Goal: Task Accomplishment & Management: Manage account settings

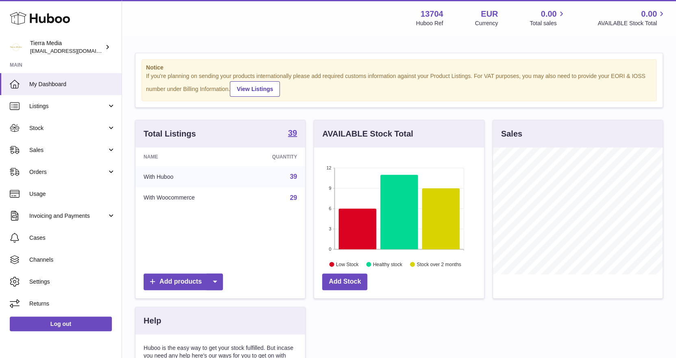
scroll to position [126, 170]
click at [53, 128] on span "Stock" at bounding box center [68, 128] width 78 height 8
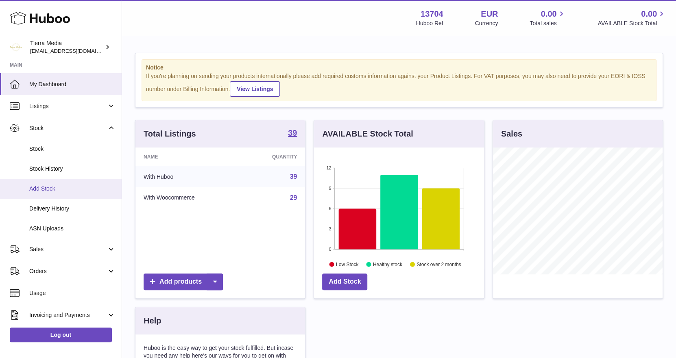
click at [53, 187] on span "Add Stock" at bounding box center [72, 189] width 86 height 8
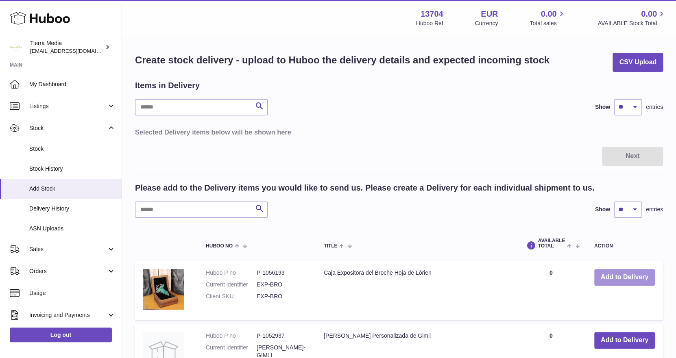
click at [609, 278] on button "Add to Delivery" at bounding box center [624, 277] width 61 height 17
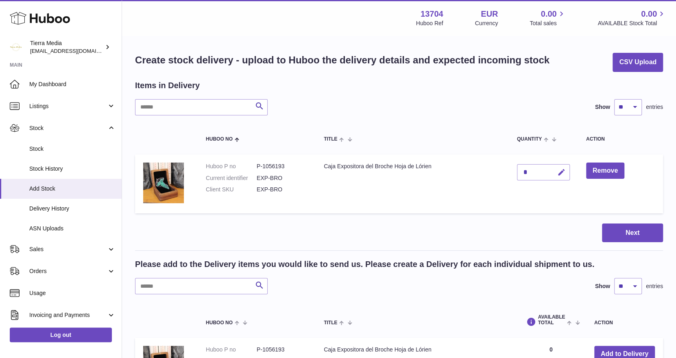
click at [560, 170] on icon "button" at bounding box center [561, 172] width 9 height 9
type input "*"
click at [560, 171] on icon "submit" at bounding box center [561, 172] width 7 height 7
click at [174, 292] on input "text" at bounding box center [201, 286] width 133 height 16
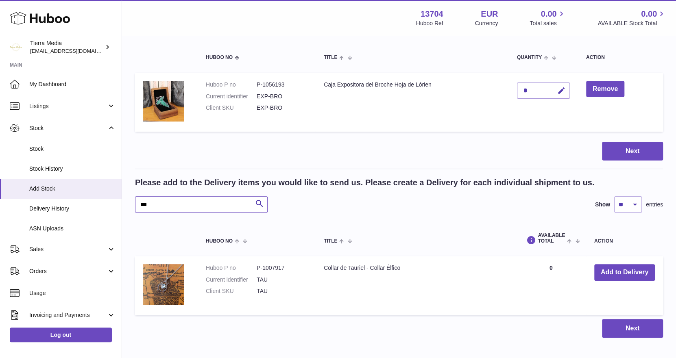
scroll to position [125, 0]
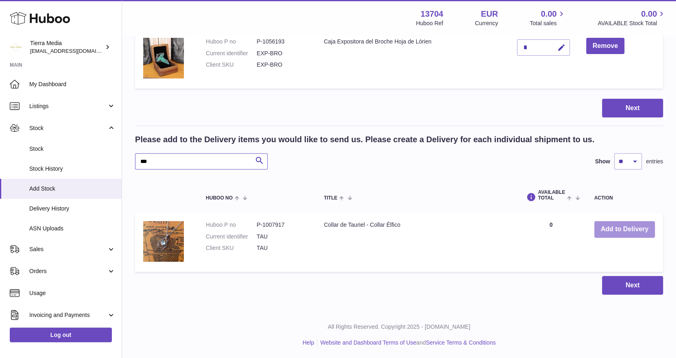
type input "***"
click at [615, 226] on button "Add to Delivery" at bounding box center [624, 229] width 61 height 17
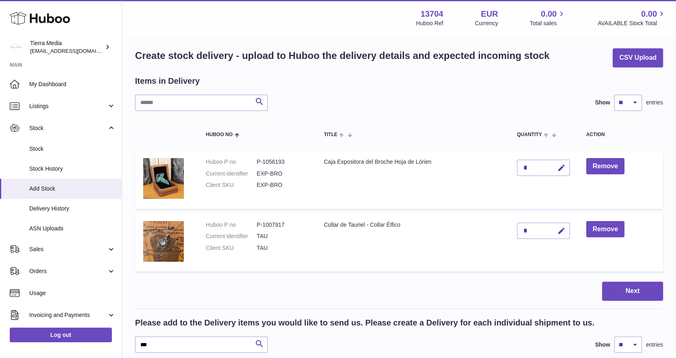
scroll to position [2, 0]
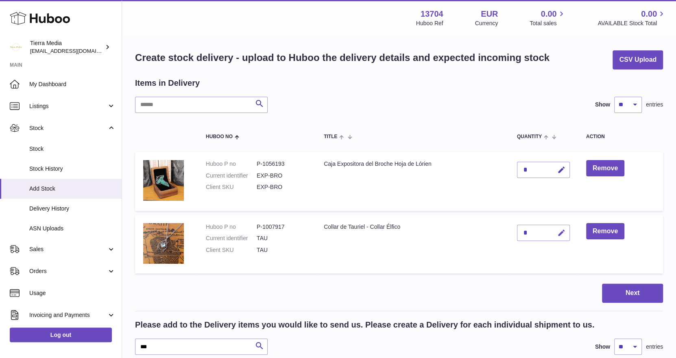
click at [565, 233] on button "button" at bounding box center [559, 233] width 19 height 17
type input "*"
click at [565, 233] on button "submit" at bounding box center [559, 232] width 15 height 13
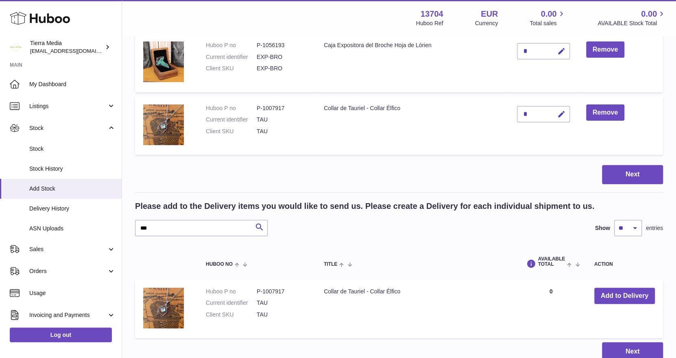
scroll to position [125, 0]
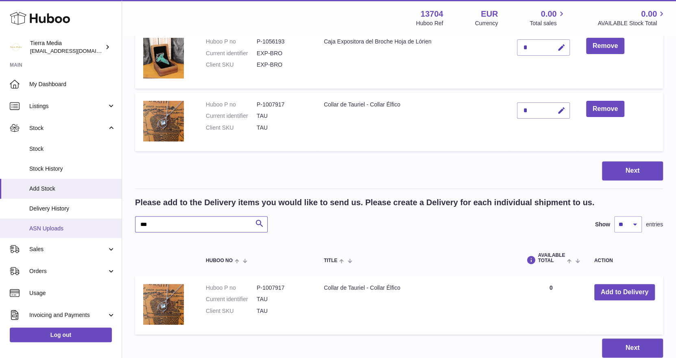
drag, startPoint x: 161, startPoint y: 224, endPoint x: 75, endPoint y: 225, distance: 85.8
click at [75, 225] on div "Huboo Tierra Media hola.tierramedia@gmail.com Main My Dashboard Listings Not wi…" at bounding box center [338, 148] width 676 height 547
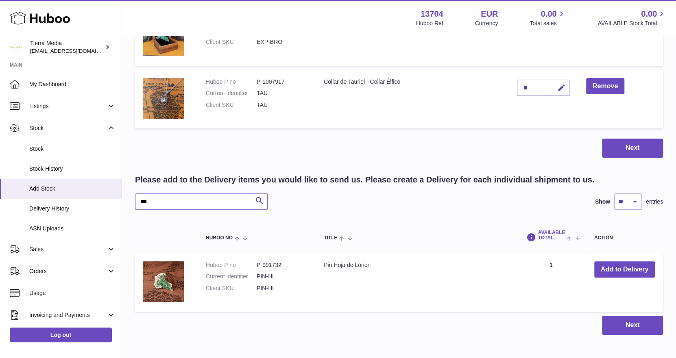
scroll to position [187, 0]
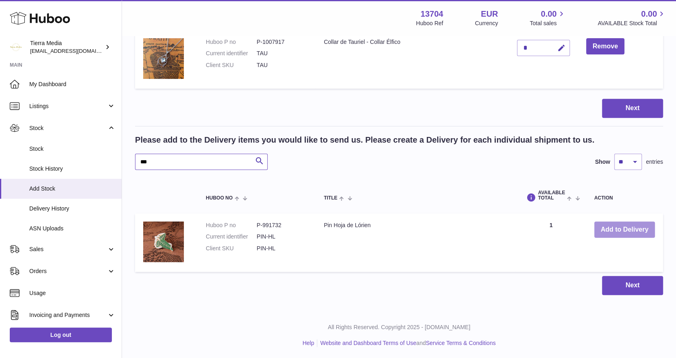
type input "***"
click at [603, 229] on button "Add to Delivery" at bounding box center [624, 230] width 61 height 17
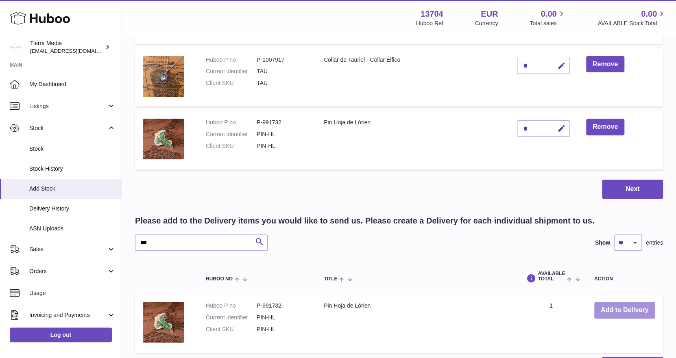
scroll to position [147, 0]
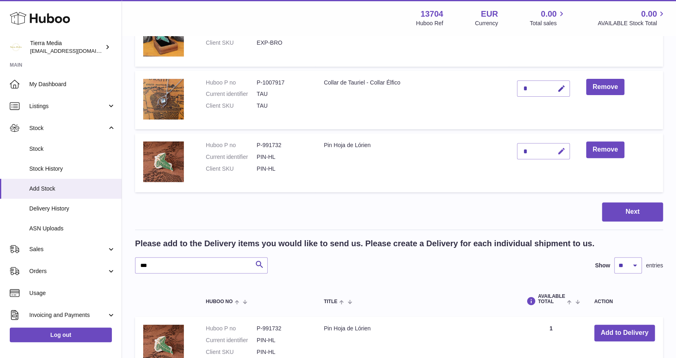
click at [563, 150] on icon "button" at bounding box center [561, 151] width 9 height 9
type input "**"
click at [563, 150] on icon "submit" at bounding box center [561, 151] width 7 height 7
drag, startPoint x: 154, startPoint y: 269, endPoint x: 122, endPoint y: 268, distance: 31.3
click at [122, 268] on div "Create stock delivery - upload to Huboo the delivery details and expected incom…" at bounding box center [399, 152] width 554 height 525
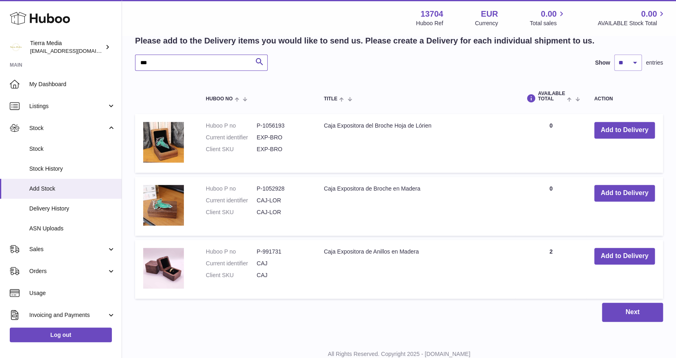
scroll to position [350, 0]
type input "***"
click at [610, 255] on button "Add to Delivery" at bounding box center [624, 256] width 61 height 17
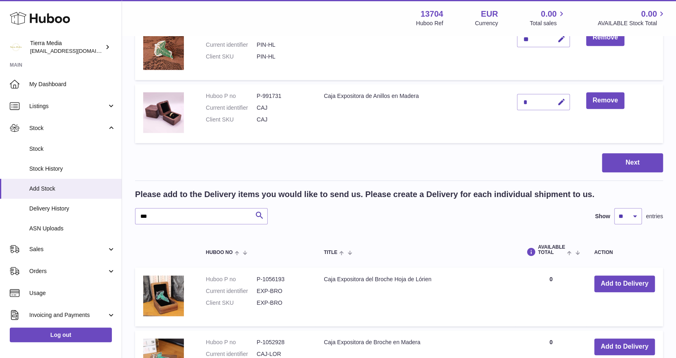
scroll to position [209, 0]
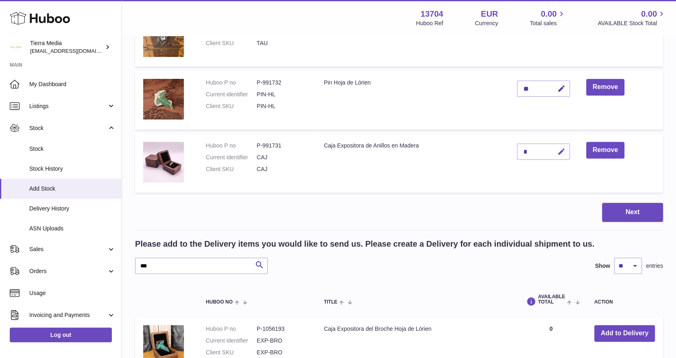
click at [562, 149] on icon "button" at bounding box center [561, 152] width 9 height 9
type input "**"
click at [562, 149] on icon "submit" at bounding box center [561, 151] width 7 height 7
drag, startPoint x: 161, startPoint y: 266, endPoint x: 127, endPoint y: 265, distance: 34.2
click at [127, 265] on div "Create stock delivery - upload to Huboo the delivery details and expected incom…" at bounding box center [399, 184] width 554 height 714
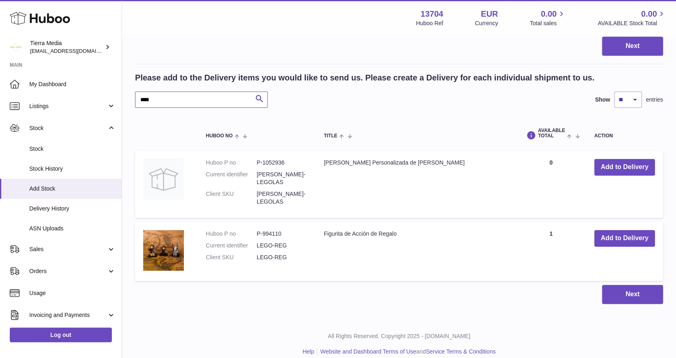
scroll to position [376, 0]
type input "****"
click at [613, 232] on button "Add to Delivery" at bounding box center [624, 238] width 61 height 17
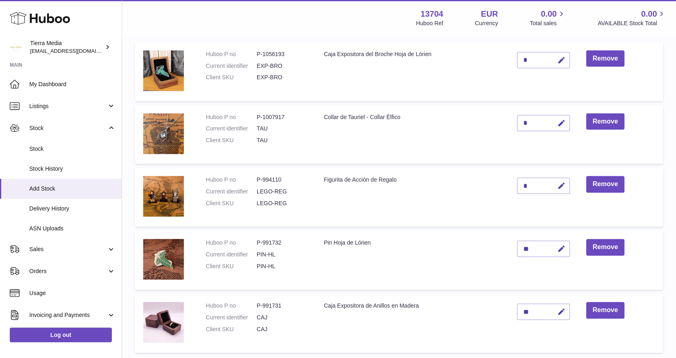
scroll to position [73, 0]
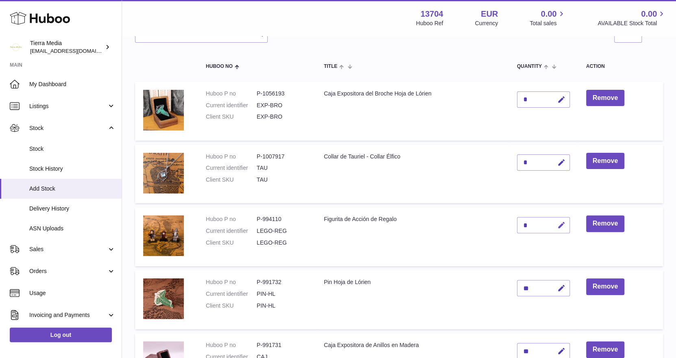
click at [562, 221] on icon "button" at bounding box center [561, 225] width 9 height 9
type input "**"
click at [562, 222] on icon "submit" at bounding box center [561, 225] width 7 height 7
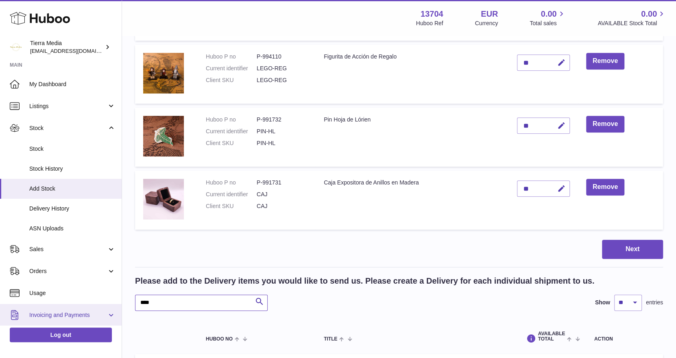
drag, startPoint x: 153, startPoint y: 307, endPoint x: 111, endPoint y: 305, distance: 42.3
click at [111, 305] on div "Huboo Tierra Media hola.tierramedia@gmail.com Main My Dashboard Listings Not wi…" at bounding box center [338, 168] width 676 height 806
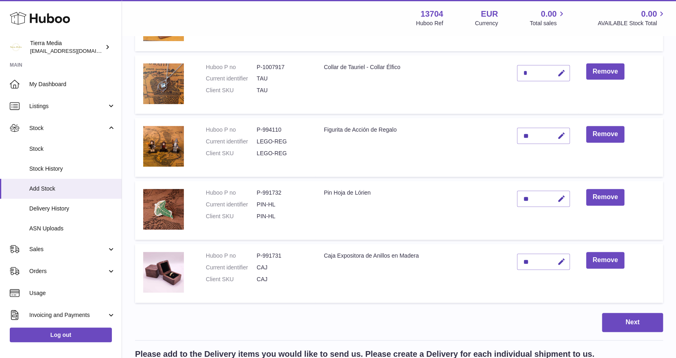
scroll to position [182, 0]
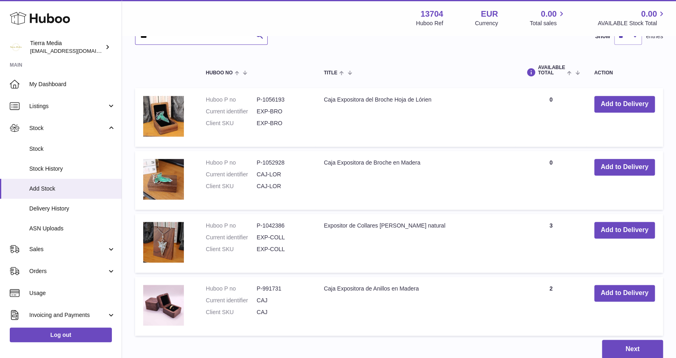
scroll to position [548, 0]
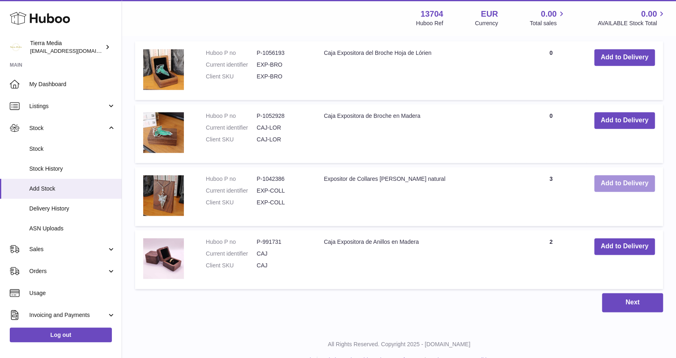
type input "***"
click at [626, 185] on button "Add to Delivery" at bounding box center [624, 183] width 61 height 17
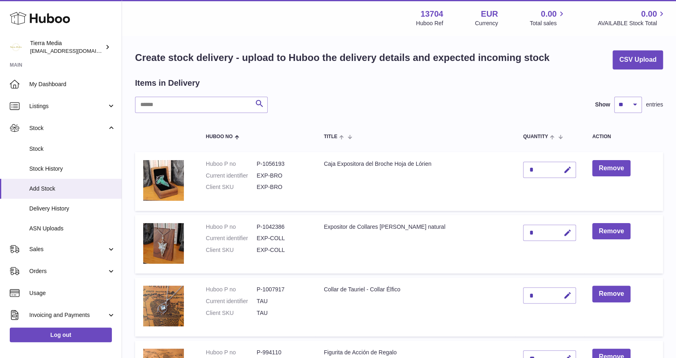
scroll to position [1, 0]
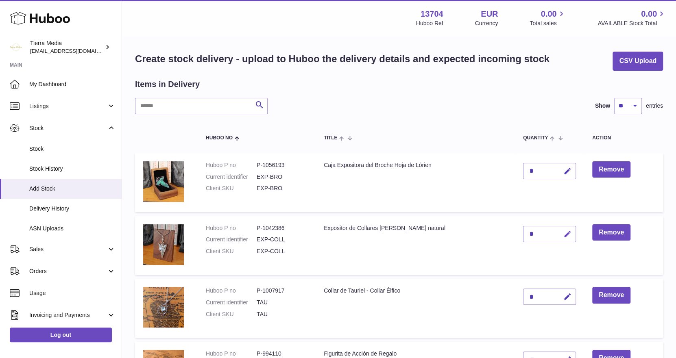
click at [563, 234] on icon "button" at bounding box center [567, 234] width 9 height 9
type input "**"
click at [564, 234] on icon "submit" at bounding box center [567, 233] width 7 height 7
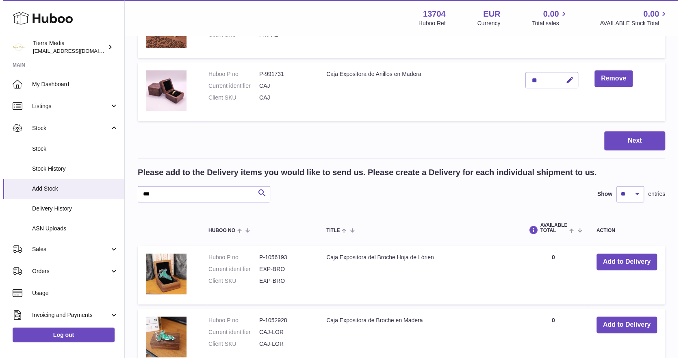
scroll to position [408, 0]
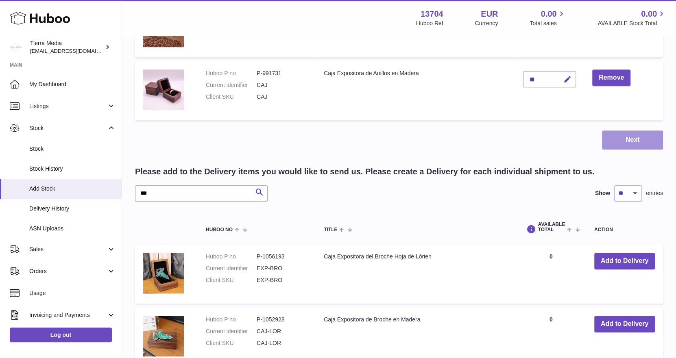
click at [620, 139] on button "Next" at bounding box center [632, 139] width 61 height 19
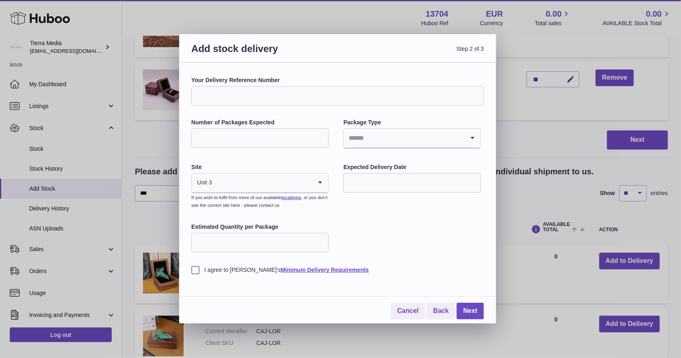
click at [299, 102] on input "Your Delivery Reference Number" at bounding box center [337, 96] width 293 height 20
type input "**********"
click at [217, 139] on input "Number of Packages Expected" at bounding box center [259, 138] width 137 height 20
type input "*"
click at [387, 143] on input "Search for option" at bounding box center [404, 138] width 120 height 19
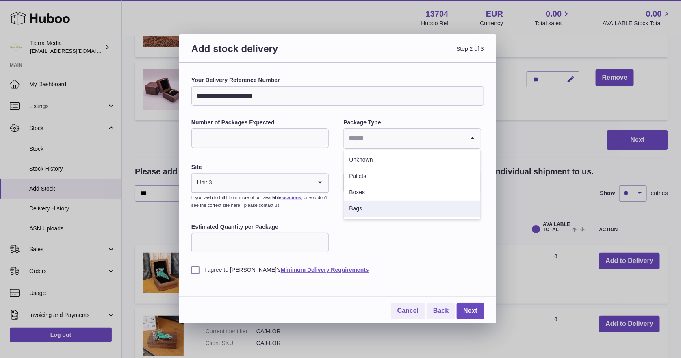
click at [363, 208] on li "Bags" at bounding box center [412, 209] width 136 height 16
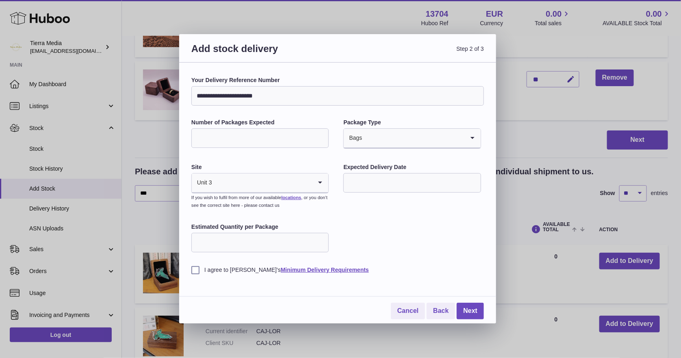
click at [359, 184] on input "text" at bounding box center [411, 183] width 137 height 20
click at [424, 300] on span "29" at bounding box center [421, 298] width 15 height 15
type input "**********"
click at [252, 246] on input "Estimated Quantity per Package" at bounding box center [259, 243] width 137 height 20
type input "***"
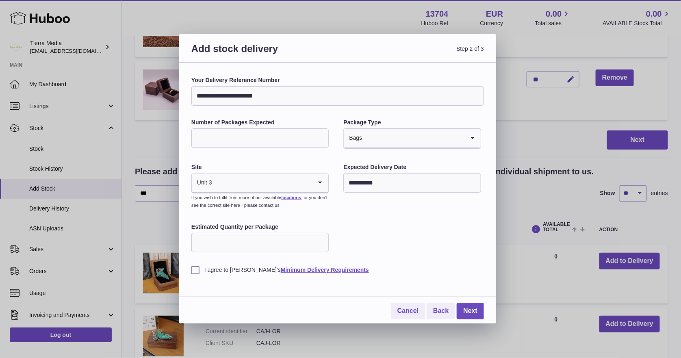
click at [196, 274] on label "I agree to Huboo's Minimum Delivery Requirements" at bounding box center [337, 270] width 293 height 8
drag, startPoint x: 467, startPoint y: 307, endPoint x: 473, endPoint y: 309, distance: 5.5
click at [467, 307] on link "Next" at bounding box center [470, 311] width 27 height 17
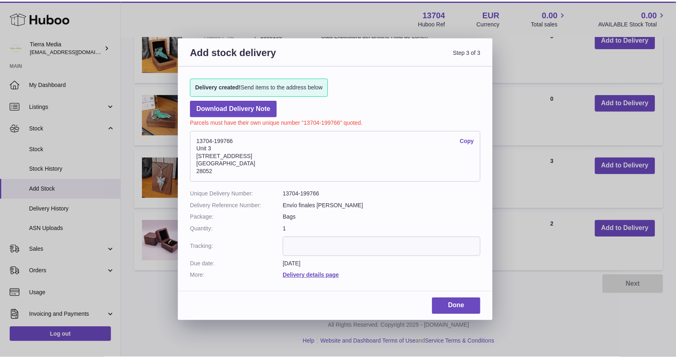
scroll to position [237, 0]
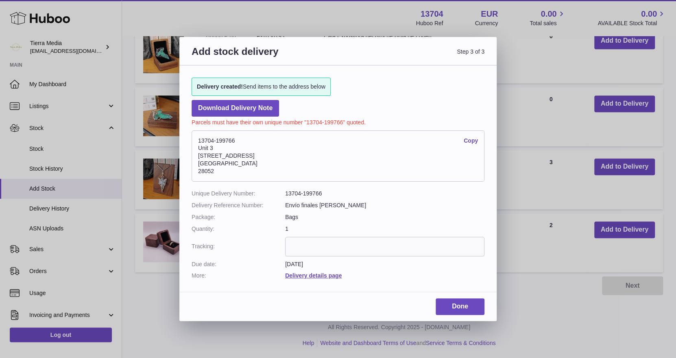
click at [311, 197] on dd "13704-199766" at bounding box center [384, 194] width 199 height 8
click at [312, 193] on dd "13704-199766" at bounding box center [384, 194] width 199 height 8
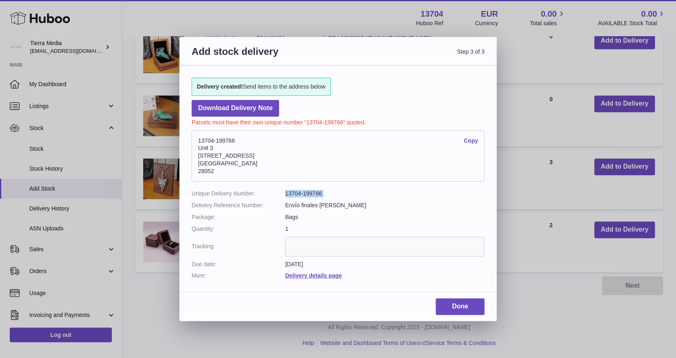
copy dl "13704-199766"
click at [323, 277] on link "Delivery details page" at bounding box center [313, 275] width 57 height 7
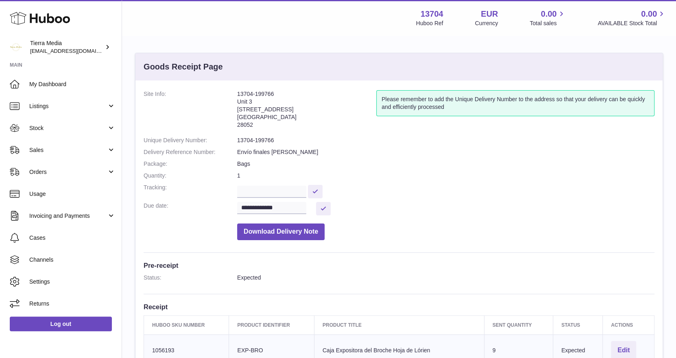
click at [267, 140] on dd "13704-199766" at bounding box center [445, 141] width 417 height 8
copy dl "13704-199766"
click at [310, 43] on div "**********" at bounding box center [399, 358] width 554 height 642
